Goal: Task Accomplishment & Management: Manage account settings

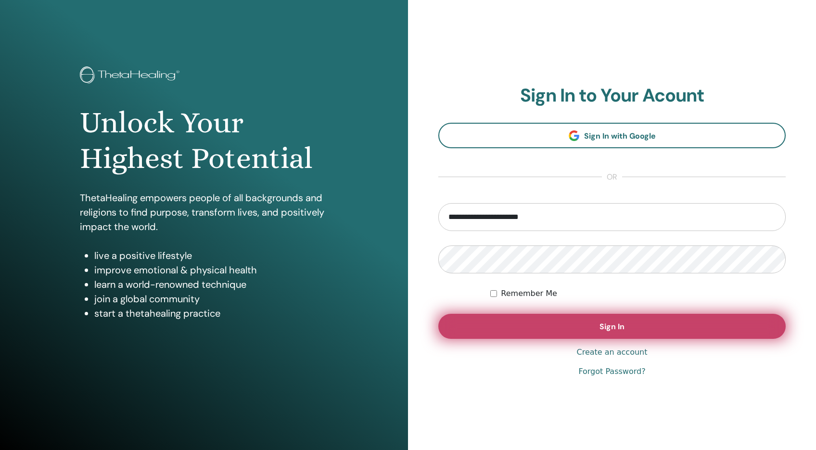
type input "**********"
click at [546, 326] on button "Sign In" at bounding box center [611, 326] width 347 height 25
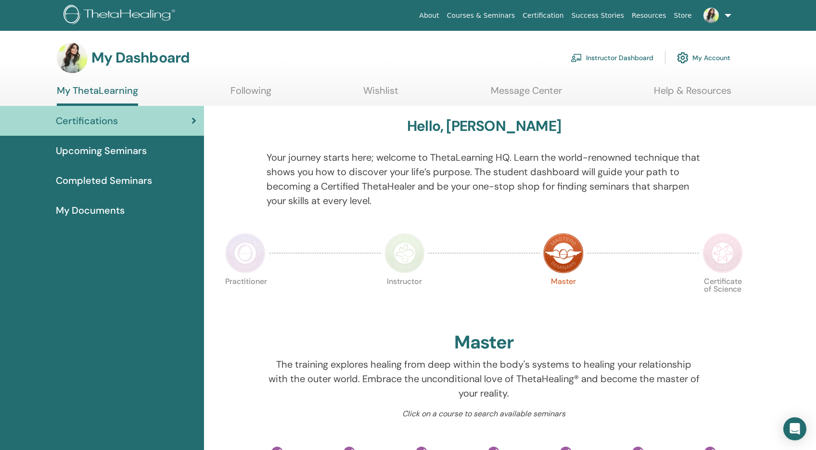
click at [597, 60] on link "Instructor Dashboard" at bounding box center [612, 57] width 83 height 21
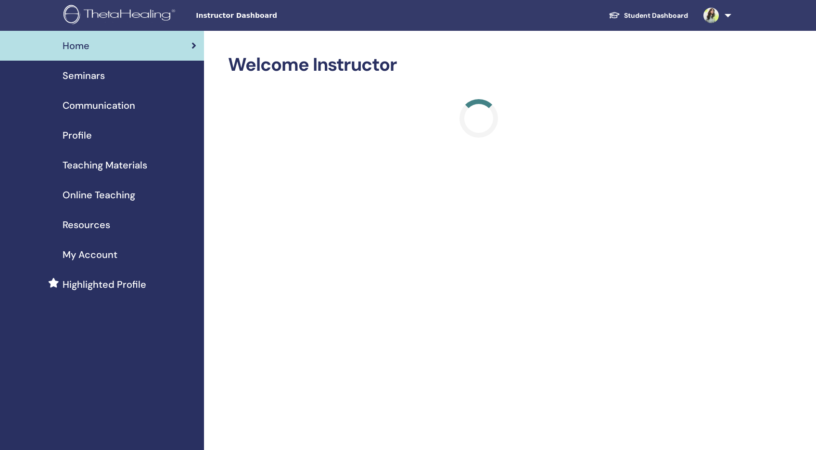
click at [71, 74] on span "Seminars" at bounding box center [84, 75] width 42 height 14
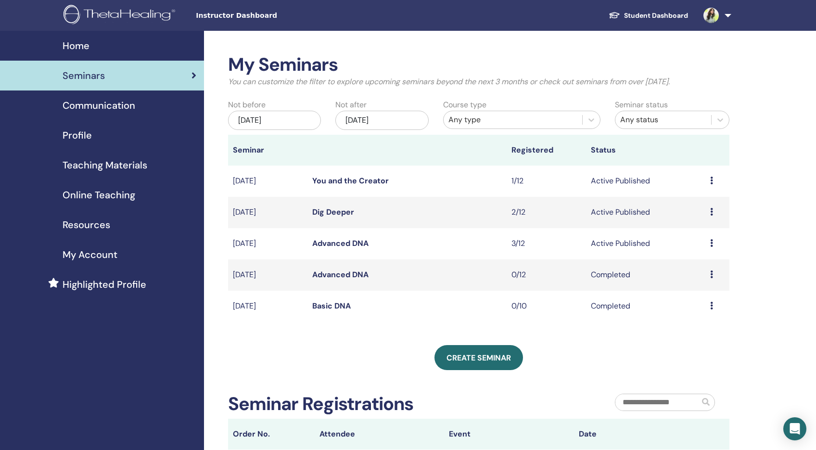
click at [342, 245] on link "Advanced DNA" at bounding box center [340, 243] width 56 height 10
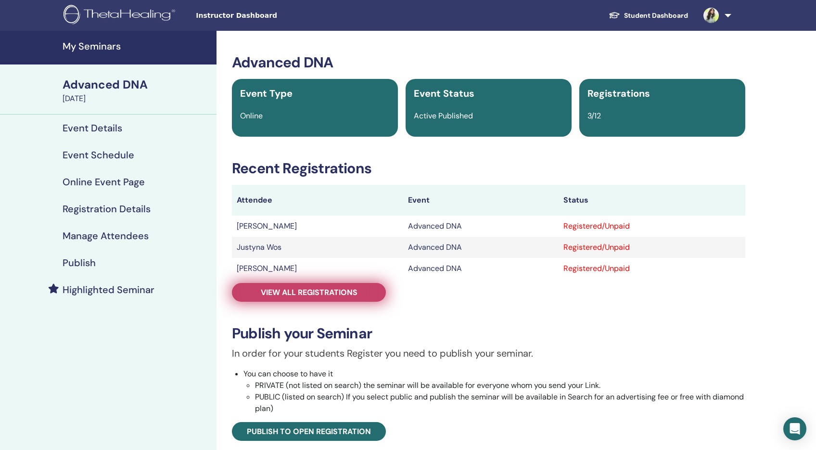
click at [349, 292] on span "View all registrations" at bounding box center [309, 292] width 97 height 10
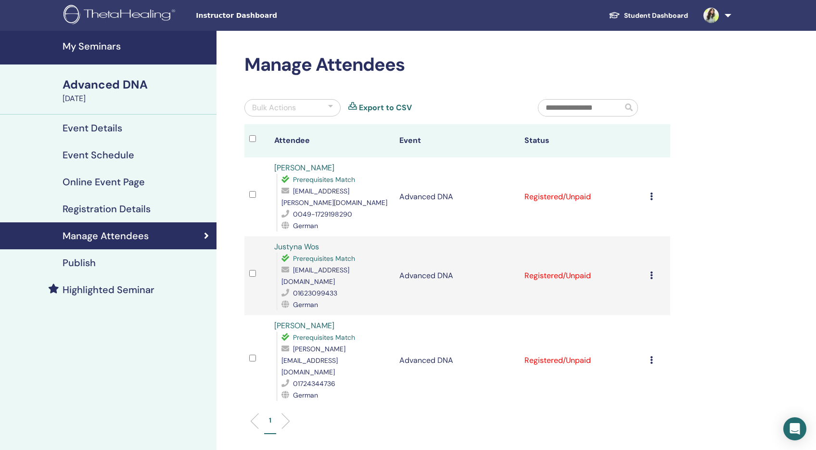
click at [656, 192] on div "Cancel Registration Do not auto-certify Mark as Paid Mark as Unpaid Mark as Abs…" at bounding box center [657, 197] width 15 height 12
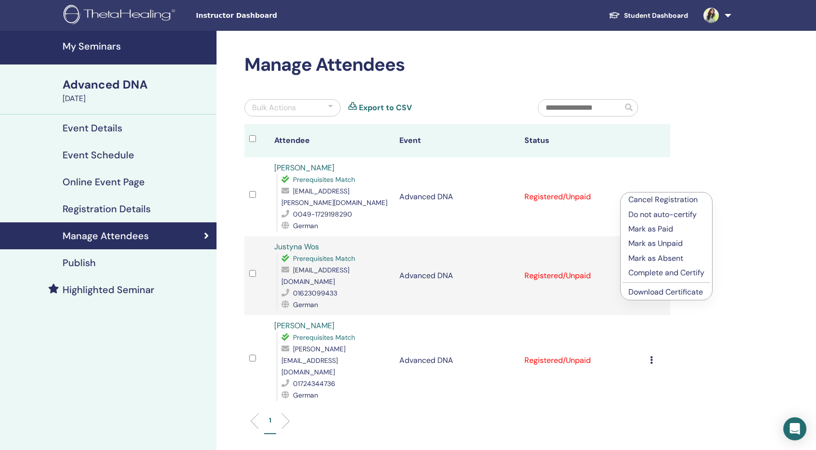
click at [681, 274] on p "Complete and Certify" at bounding box center [666, 273] width 76 height 12
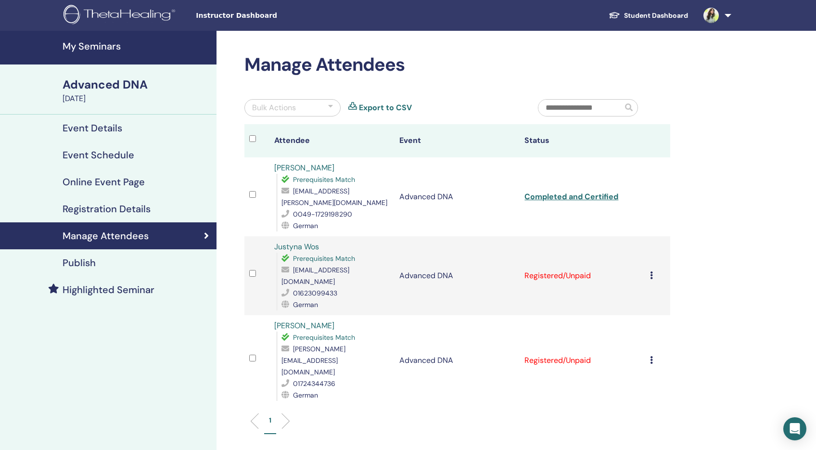
click at [658, 270] on div "Cancel Registration Do not auto-certify Mark as Paid Mark as Unpaid Mark as Abs…" at bounding box center [657, 276] width 15 height 12
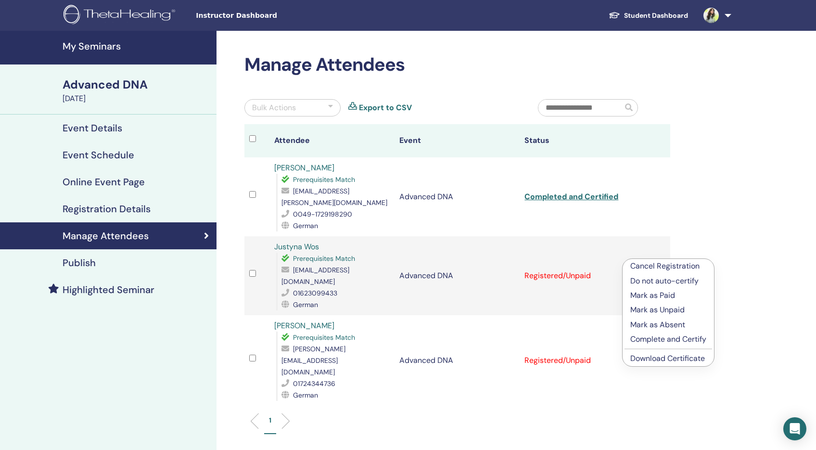
click at [673, 326] on p "Mark as Absent" at bounding box center [668, 325] width 76 height 12
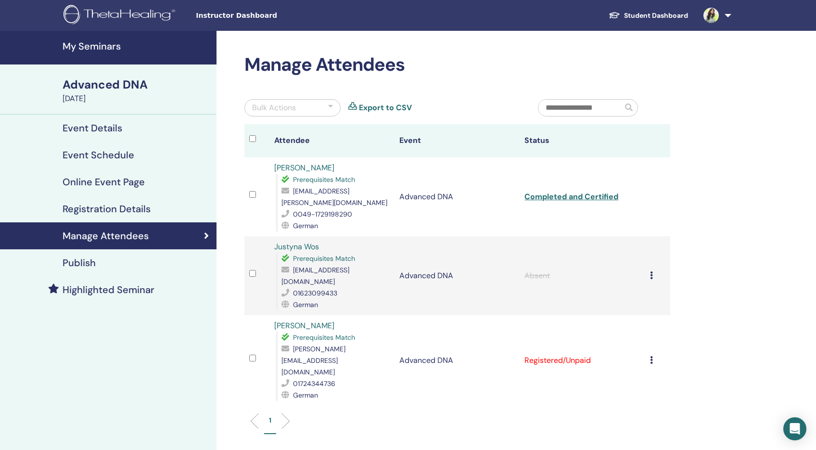
click at [652, 326] on td "Cancel Registration Do not auto-certify Mark as Paid Mark as Unpaid Mark as Abs…" at bounding box center [657, 360] width 25 height 90
click at [653, 356] on icon at bounding box center [651, 360] width 3 height 8
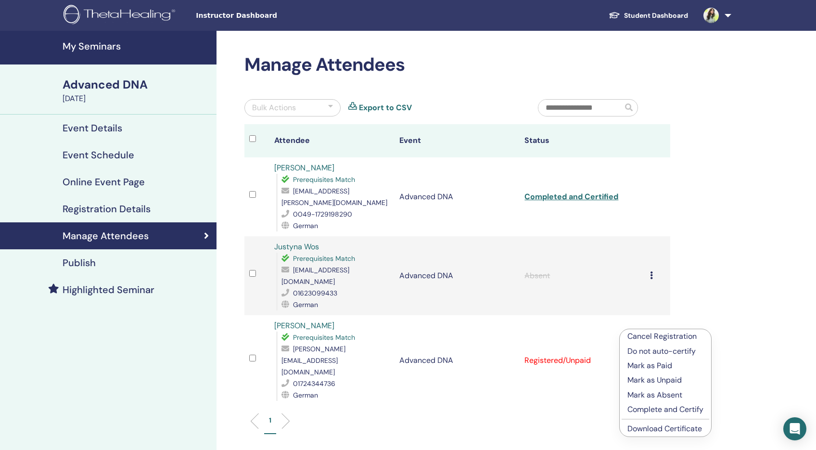
click at [662, 410] on p "Complete and Certify" at bounding box center [665, 410] width 76 height 12
